Goal: Find specific page/section: Find specific page/section

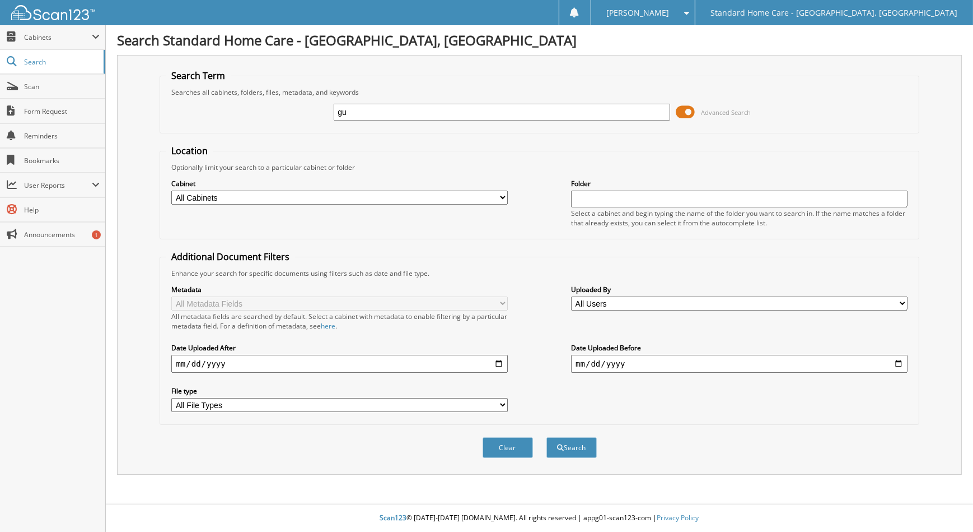
type input "g"
type input "guda"
click at [547, 437] on button "Search" at bounding box center [572, 447] width 50 height 21
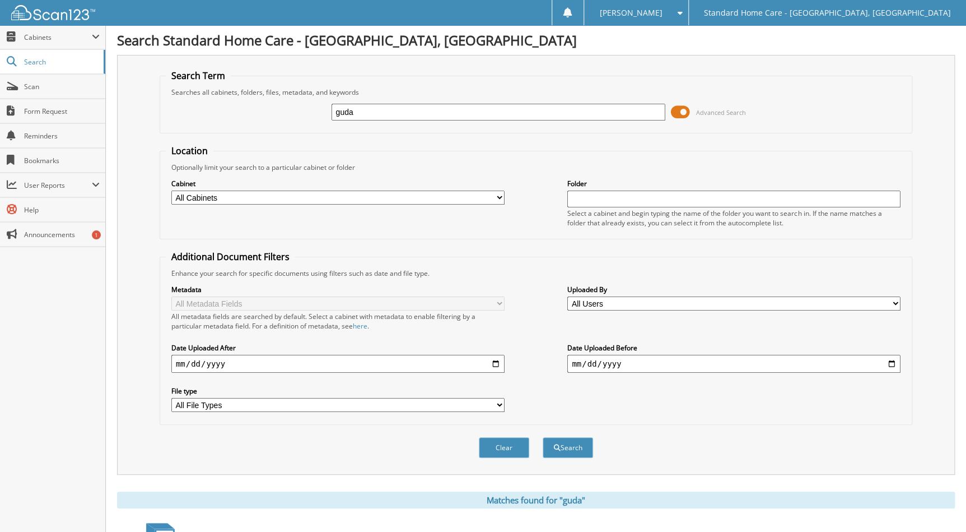
click at [376, 109] on input "guda" at bounding box center [498, 112] width 333 height 17
type input "g"
type input "lupe"
click at [543, 437] on button "Search" at bounding box center [568, 447] width 50 height 21
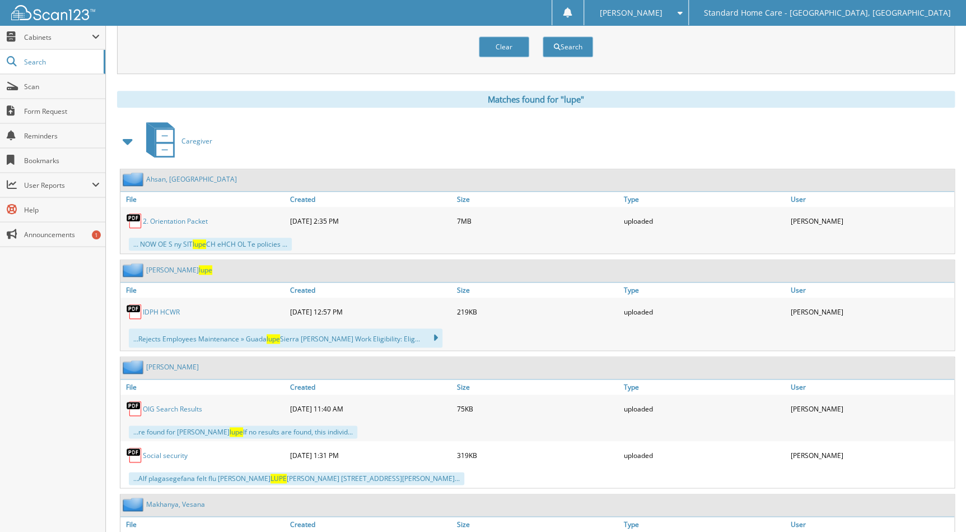
scroll to position [509, 0]
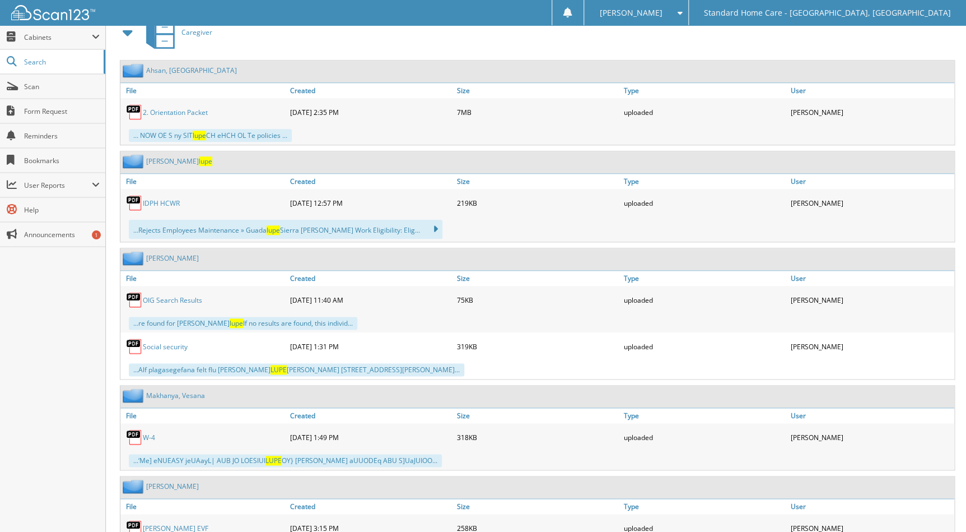
click at [189, 156] on link "[PERSON_NAME] [PERSON_NAME]" at bounding box center [179, 161] width 66 height 10
